Goal: Information Seeking & Learning: Learn about a topic

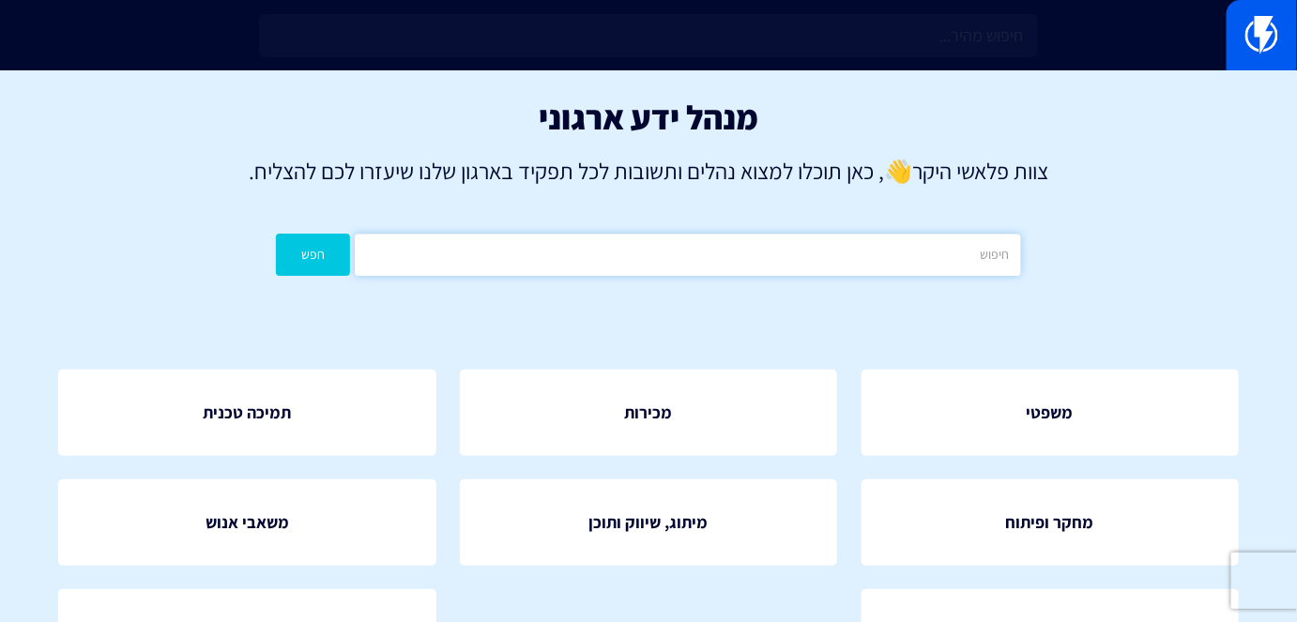
click at [826, 241] on input "text" at bounding box center [687, 255] width 665 height 42
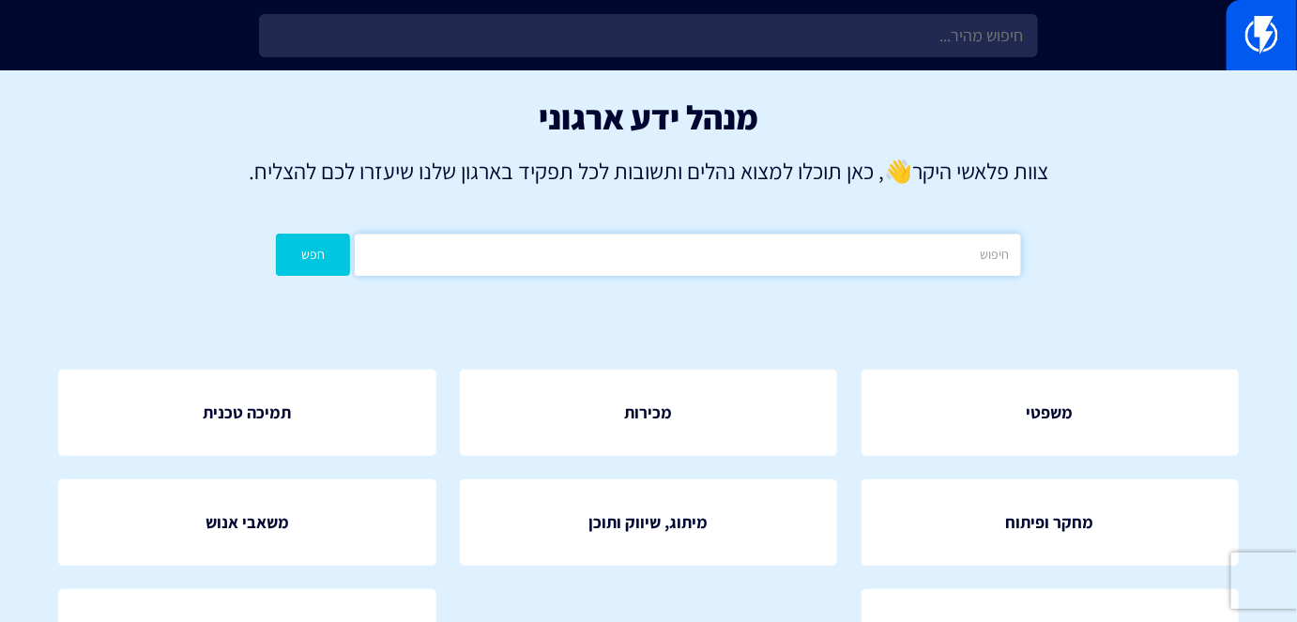
type input "ר"
type input "רכישות"
click at [331, 263] on button "חפש" at bounding box center [313, 255] width 74 height 42
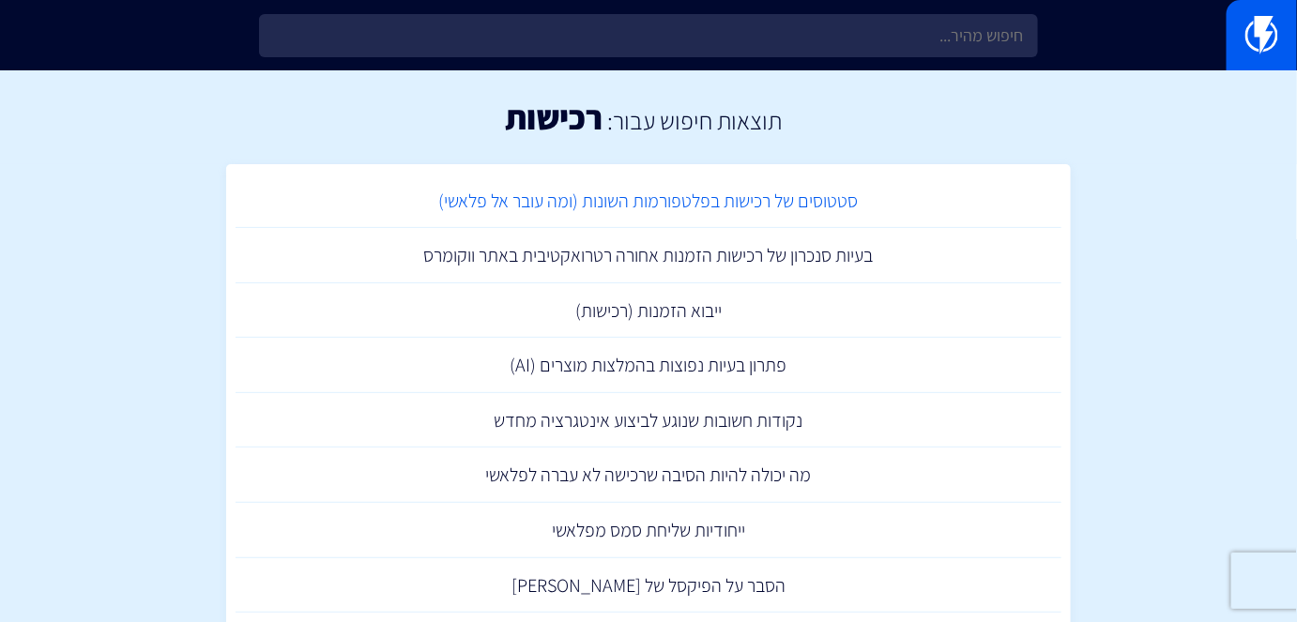
click at [802, 203] on link "סטטוסים של רכישות בפלטפורמות השונות (ומה עובר אל פלאשי)" at bounding box center [649, 201] width 826 height 55
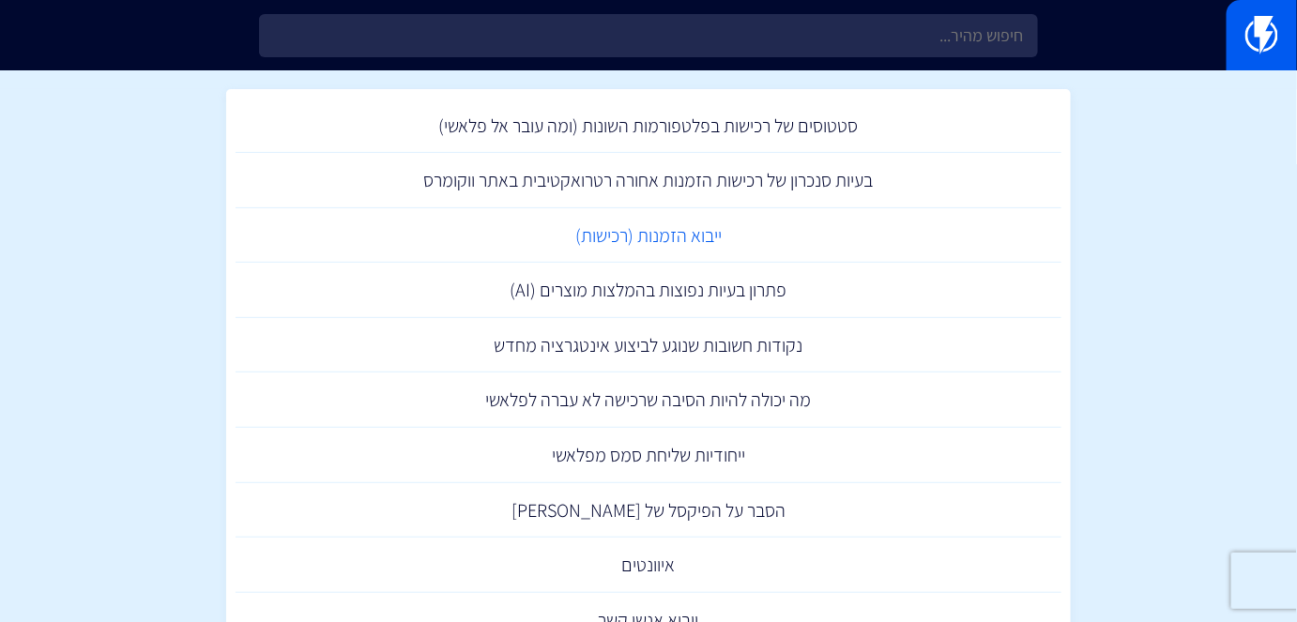
scroll to position [84, 0]
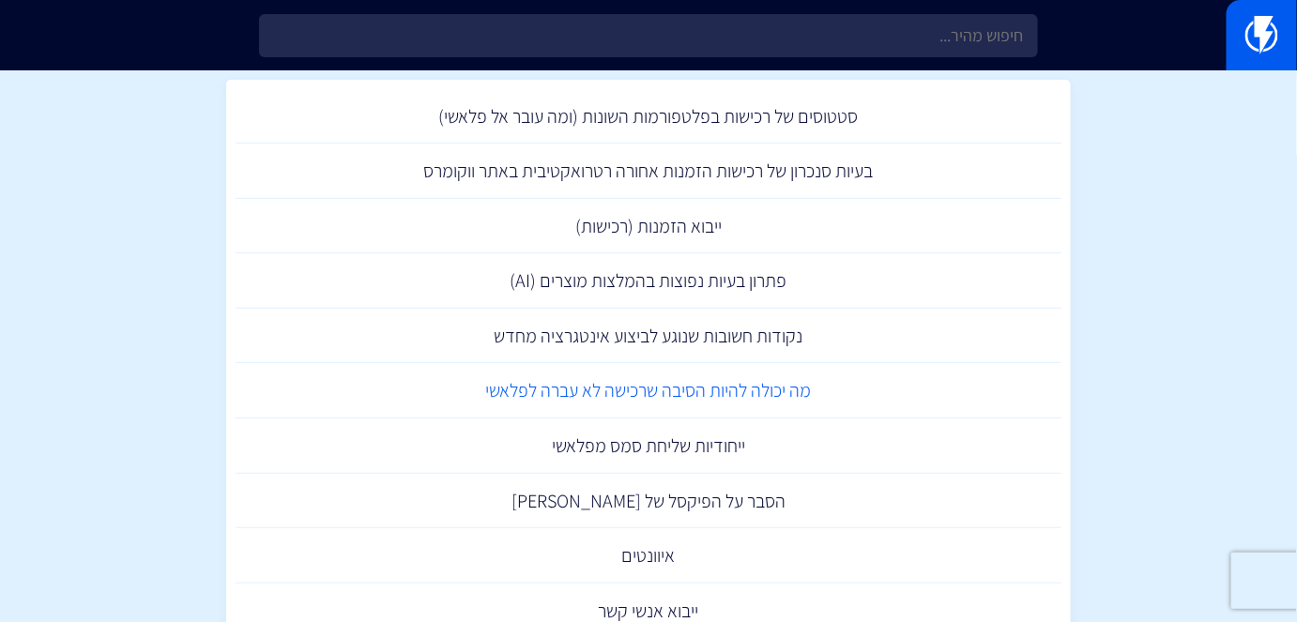
click at [737, 378] on link "מה יכולה להיות הסיבה שרכישה לא עברה לפלאשי" at bounding box center [649, 390] width 826 height 55
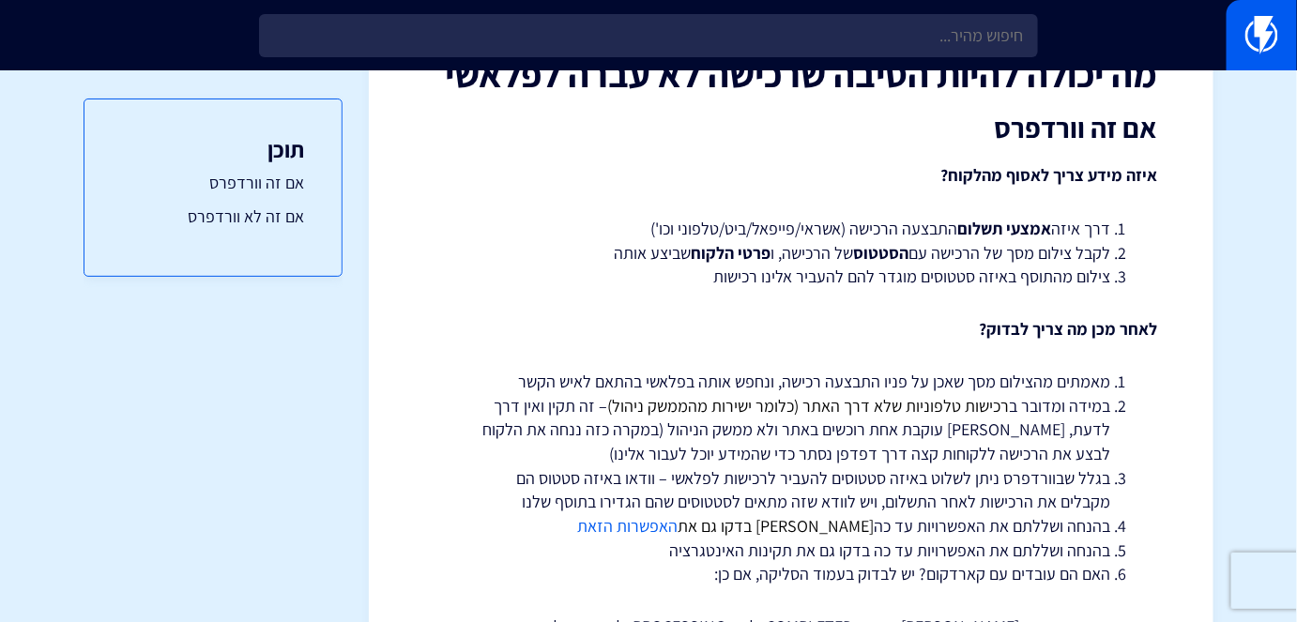
scroll to position [255, 0]
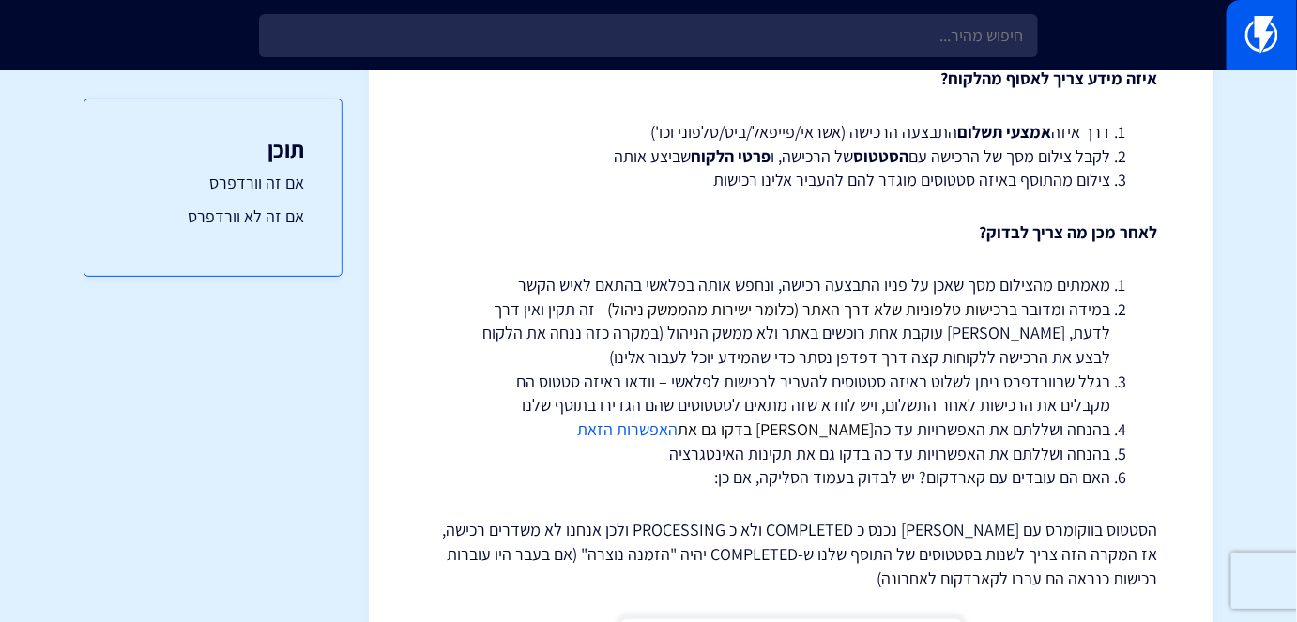
click at [678, 431] on link "האפשרות הזאת" at bounding box center [627, 430] width 100 height 22
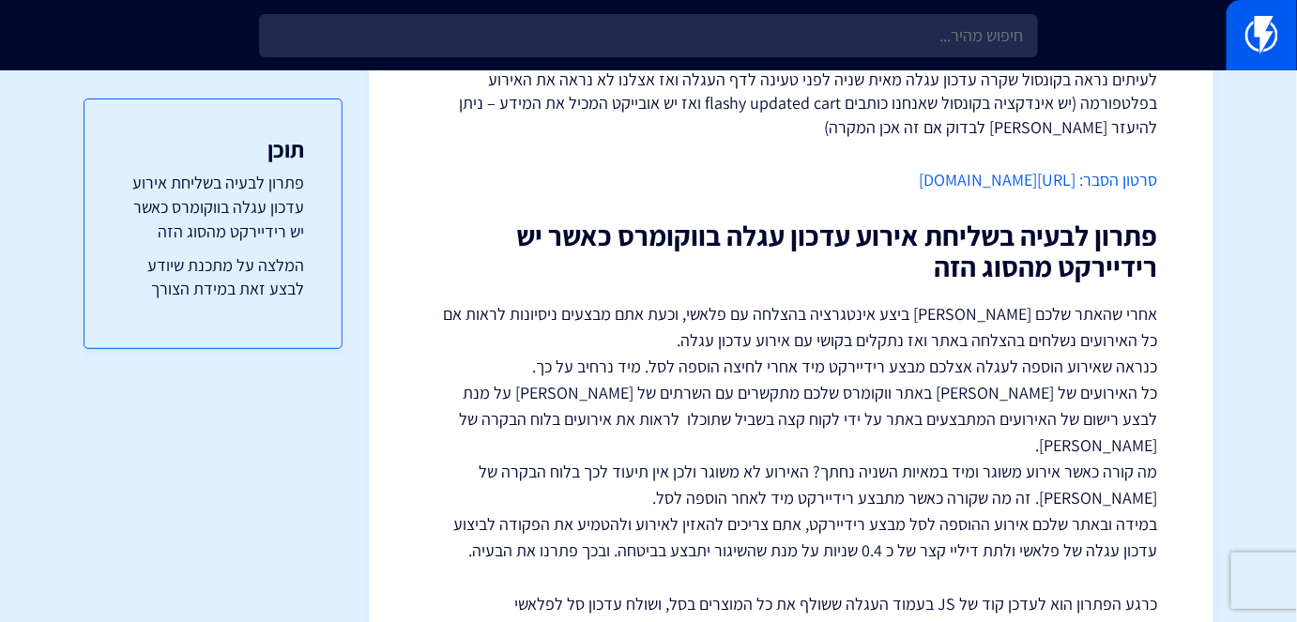
scroll to position [341, 0]
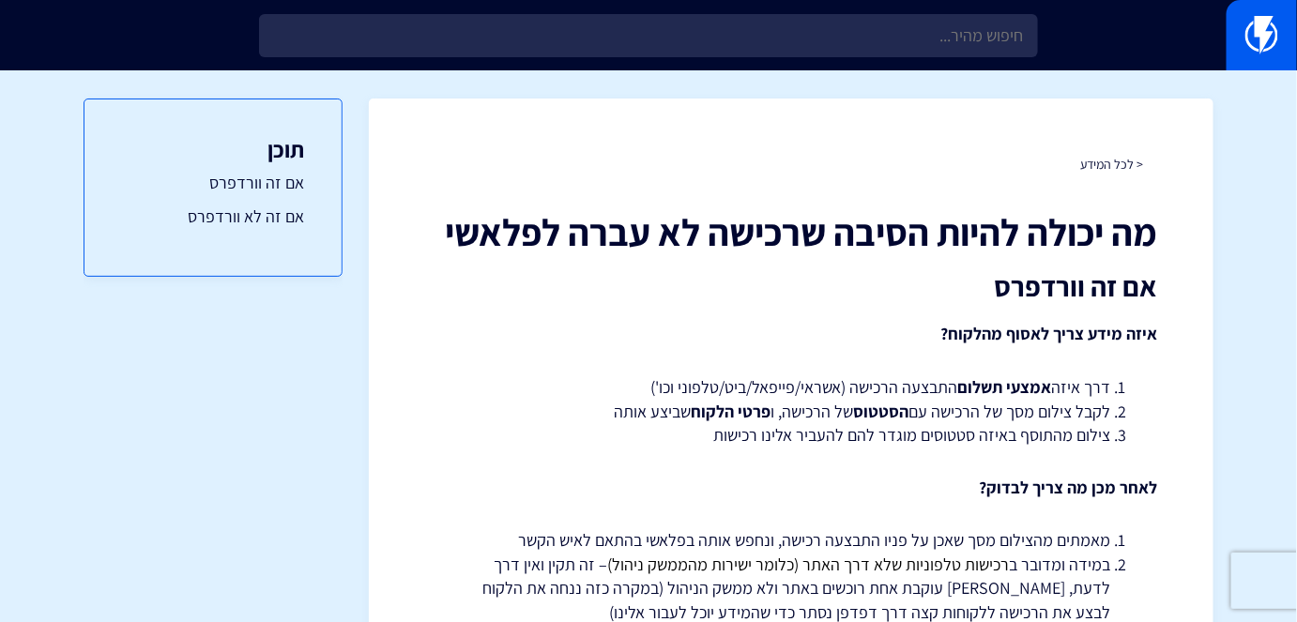
click at [891, 216] on h1 "מה יכולה להיות הסיבה שרכישה לא עברה לפלאשי" at bounding box center [791, 231] width 732 height 41
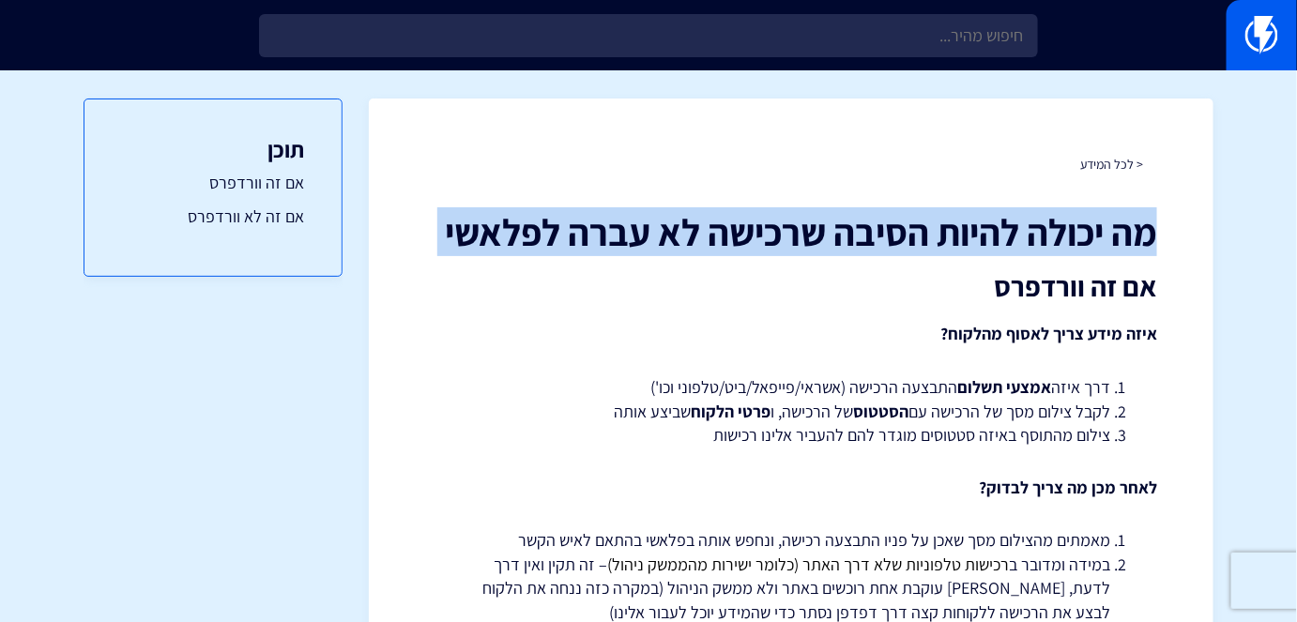
click at [891, 216] on h1 "מה יכולה להיות הסיבה שרכישה לא עברה לפלאשי" at bounding box center [791, 231] width 732 height 41
copy div "מה יכולה להיות הסיבה שרכישה לא עברה לפלאשי"
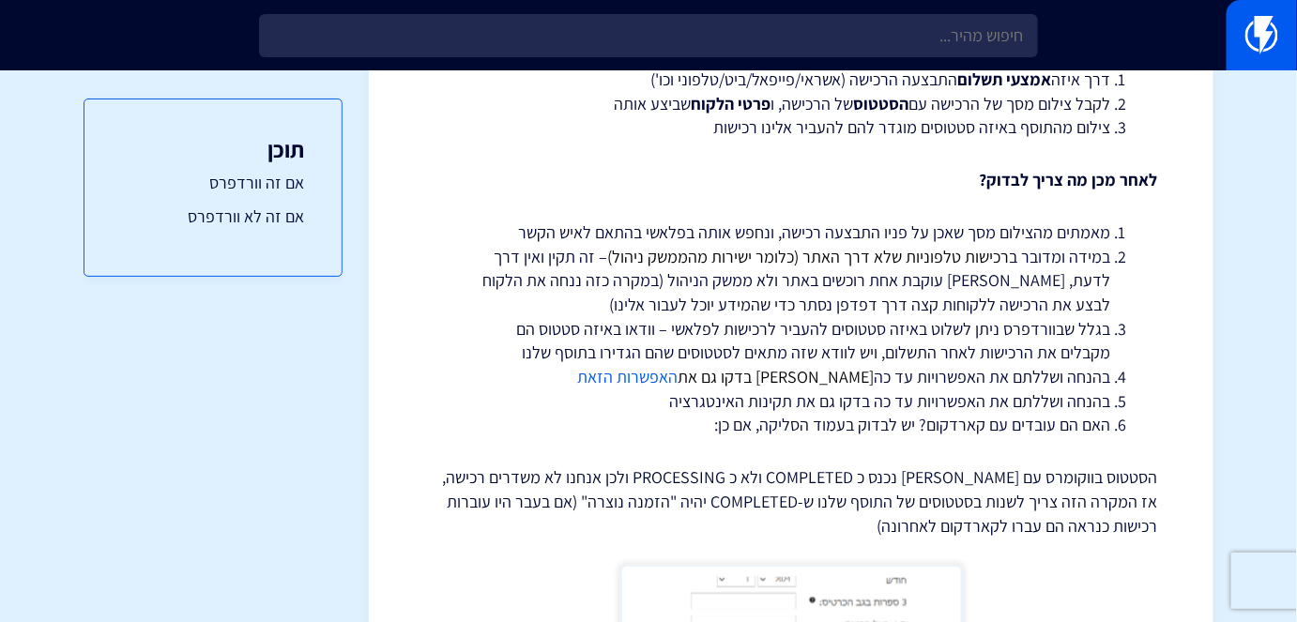
scroll to position [152, 0]
